Goal: Task Accomplishment & Management: Complete application form

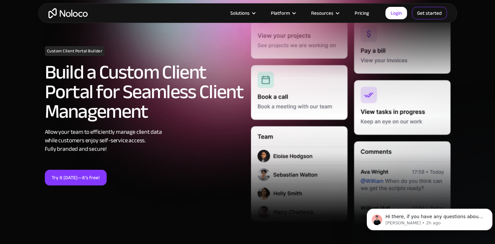
click at [421, 12] on link "Get started" at bounding box center [429, 13] width 35 height 12
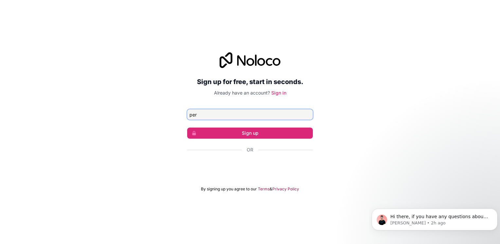
type input "[EMAIL_ADDRESS][DOMAIN_NAME]"
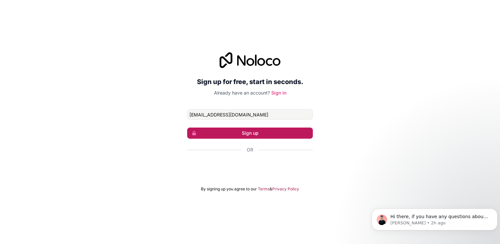
click at [245, 134] on button "Sign up" at bounding box center [250, 132] width 126 height 11
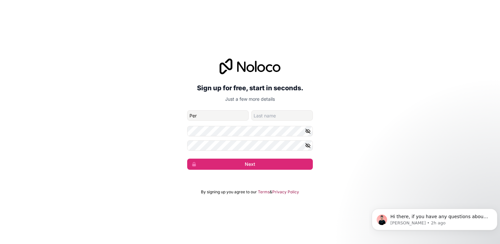
type input "Per"
click at [271, 114] on input "family-name" at bounding box center [281, 115] width 61 height 10
type input "[PERSON_NAME]"
click at [171, 124] on div "Sign up for free, start in seconds. Just a few more details [EMAIL_ADDRESS][DOM…" at bounding box center [250, 113] width 500 height 129
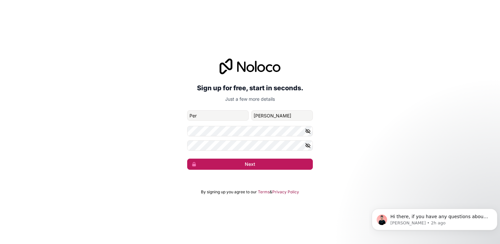
click at [247, 163] on button "Next" at bounding box center [250, 164] width 126 height 11
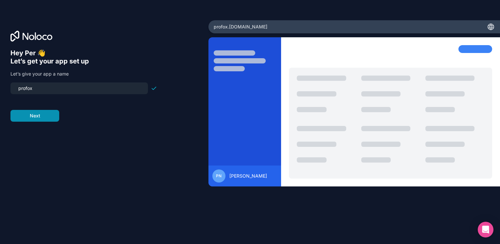
click at [36, 116] on button "Next" at bounding box center [34, 116] width 49 height 12
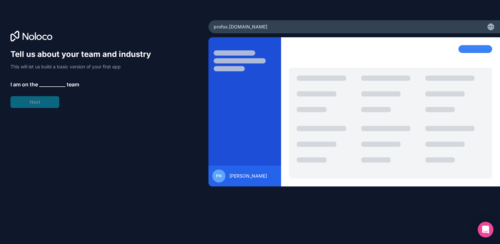
click at [47, 84] on span "__________" at bounding box center [52, 84] width 26 height 8
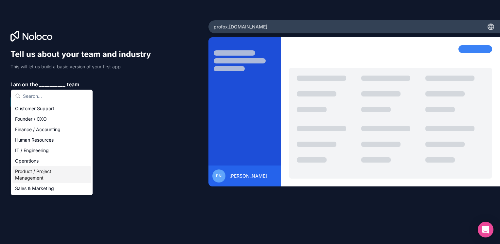
click at [27, 172] on div "Product / Project Management" at bounding box center [51, 174] width 78 height 17
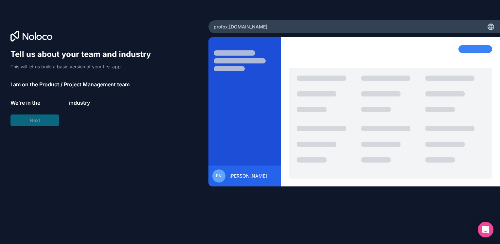
click at [48, 101] on span "__________" at bounding box center [55, 103] width 26 height 8
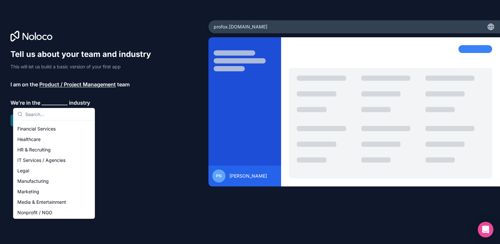
scroll to position [37, 0]
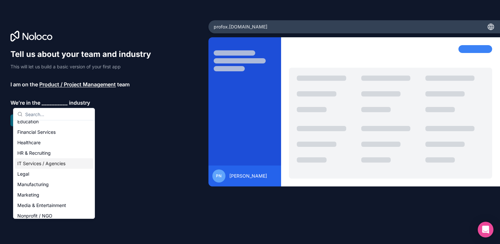
click at [39, 162] on div "IT Services / Agencies" at bounding box center [54, 163] width 78 height 10
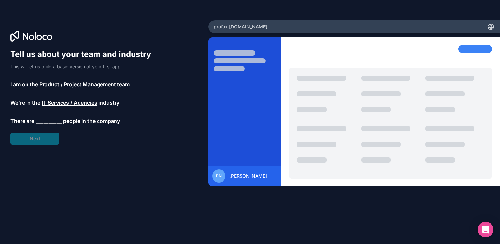
click at [47, 119] on span "__________" at bounding box center [49, 121] width 26 height 8
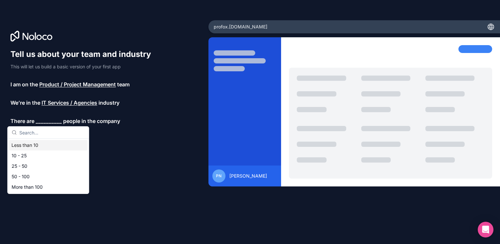
click at [31, 146] on div "Less than 10" at bounding box center [48, 145] width 78 height 10
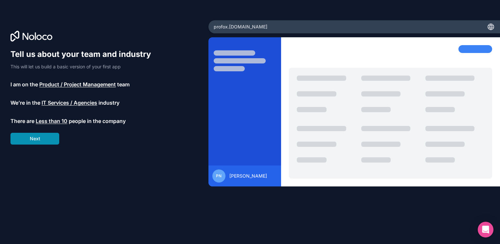
click at [35, 139] on button "Next" at bounding box center [34, 139] width 49 height 12
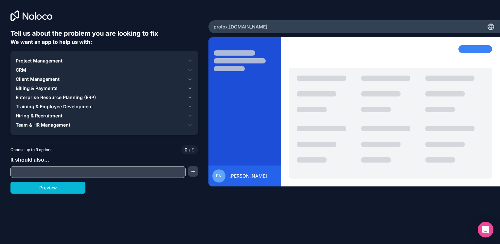
click at [50, 59] on span "Project Management" at bounding box center [39, 61] width 47 height 7
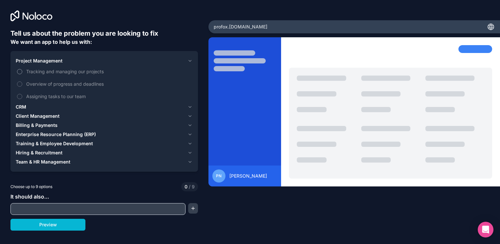
click at [21, 73] on button "Tracking and managing our projects" at bounding box center [19, 71] width 5 height 5
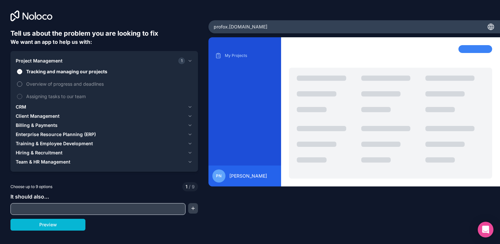
click at [19, 83] on button "Overview of progress and deadlines" at bounding box center [19, 83] width 5 height 5
click at [18, 94] on button "Assigning tasks to our team" at bounding box center [19, 96] width 5 height 5
click at [20, 116] on span "Client Management" at bounding box center [38, 116] width 44 height 7
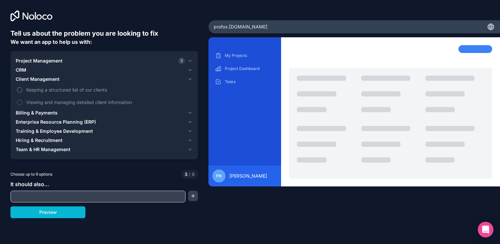
click at [20, 89] on button "Keeping a structured list of our clients" at bounding box center [19, 89] width 5 height 5
click at [21, 101] on button "Viewing and managing detailed client information" at bounding box center [19, 102] width 5 height 5
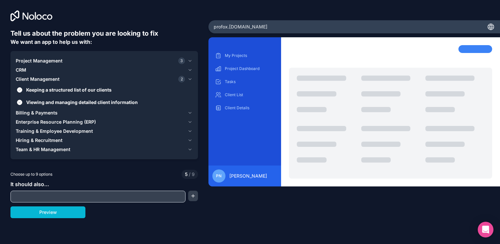
click at [18, 114] on span "Billing & Payments" at bounding box center [37, 113] width 42 height 7
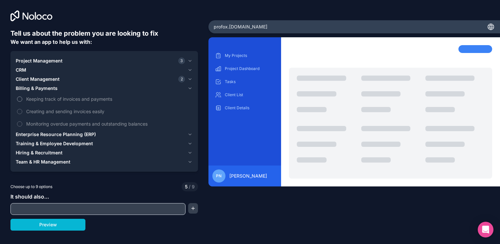
click at [18, 98] on button "Keeping track of invoices and payments" at bounding box center [19, 98] width 5 height 5
click at [18, 122] on button "Monitoring overdue payments and outstanding balances" at bounding box center [19, 123] width 5 height 5
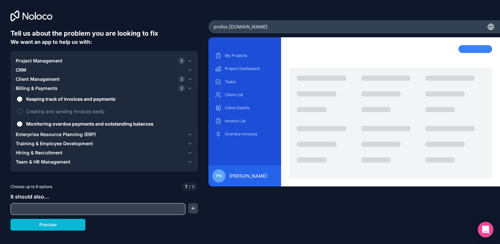
click at [23, 134] on span "Enterprise Resource Planning (ERP)" at bounding box center [56, 134] width 80 height 7
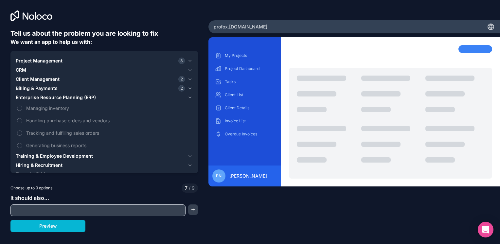
click at [27, 156] on span "Training & Employee Development" at bounding box center [54, 156] width 77 height 7
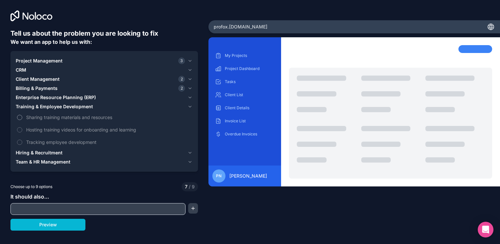
click at [19, 117] on button "Sharing training materials and resources" at bounding box center [19, 117] width 5 height 5
click at [19, 129] on button "Hosting training videos for onboarding and learning" at bounding box center [19, 129] width 5 height 5
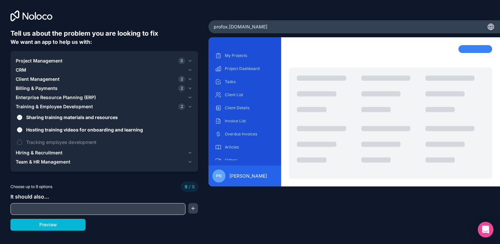
click at [32, 160] on span "Team & HR Management" at bounding box center [43, 162] width 55 height 7
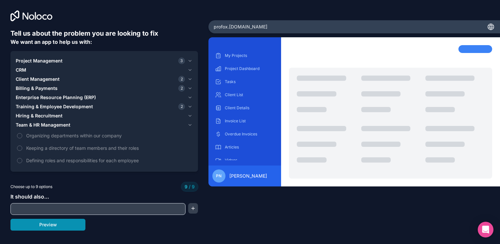
click at [45, 225] on button "Preview" at bounding box center [47, 225] width 75 height 12
